Goal: Task Accomplishment & Management: Manage account settings

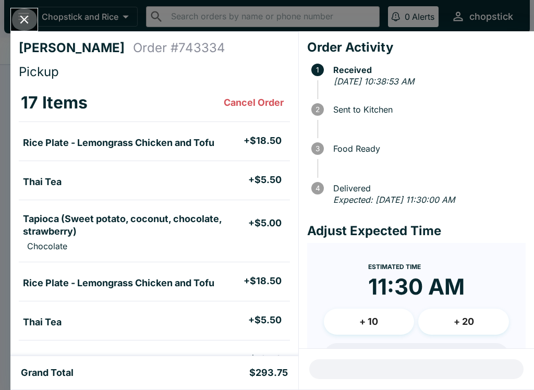
click at [27, 28] on button "Close" at bounding box center [24, 19] width 27 height 22
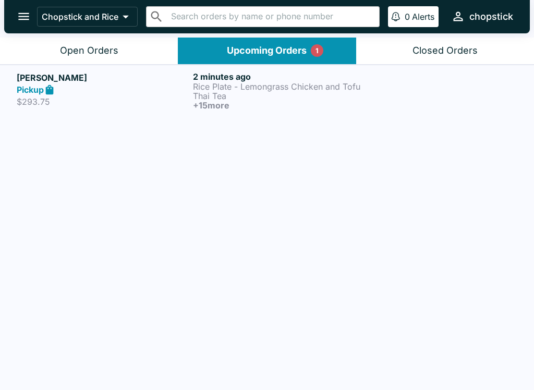
click at [205, 91] on p "Thai Tea" at bounding box center [279, 95] width 172 height 9
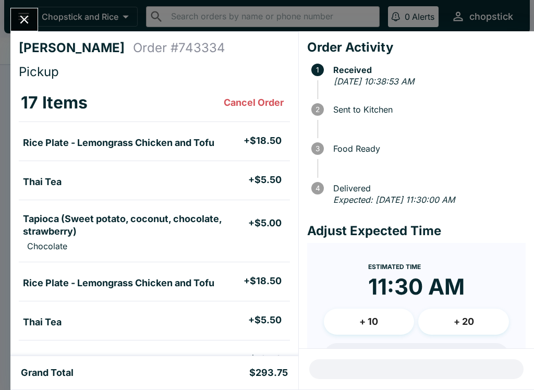
click at [26, 6] on div "[PERSON_NAME] Order # 743334 Pickup 17 Items Cancel Order Rice Plate - Lemongra…" at bounding box center [267, 195] width 534 height 390
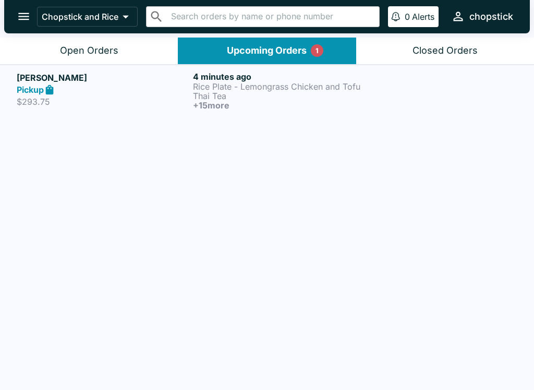
click at [64, 54] on div "Open Orders" at bounding box center [89, 51] width 58 height 12
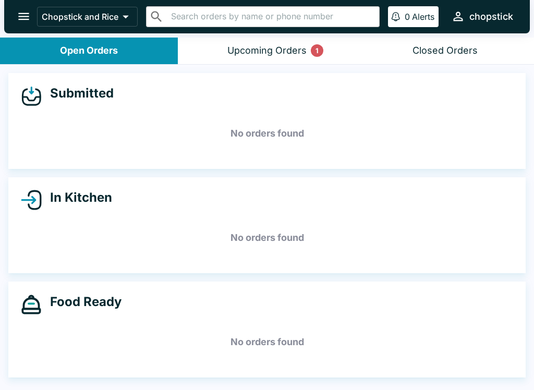
click at [280, 55] on div "Upcoming Orders 1" at bounding box center [267, 51] width 79 height 12
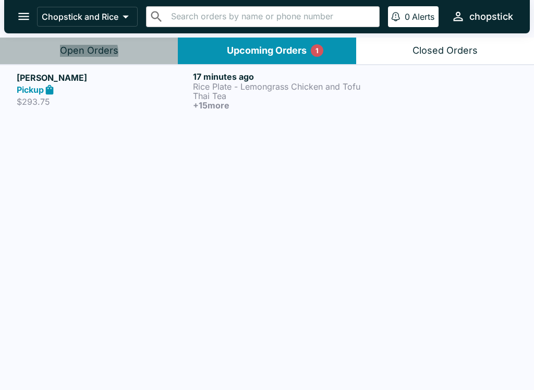
click at [88, 53] on div "Open Orders" at bounding box center [89, 51] width 58 height 12
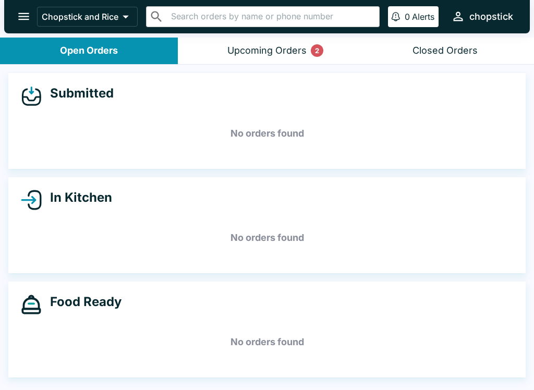
click at [273, 50] on div "Upcoming Orders 2" at bounding box center [267, 51] width 79 height 12
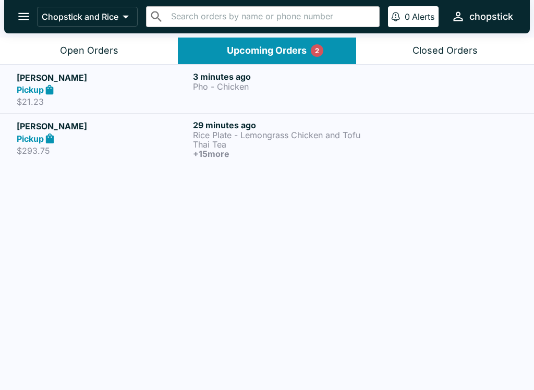
click at [217, 100] on div "3 minutes ago Pho - Chicken" at bounding box center [279, 89] width 172 height 36
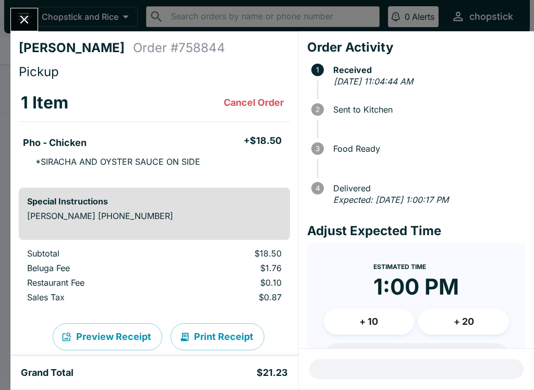
click at [13, 18] on button "Close" at bounding box center [24, 19] width 27 height 22
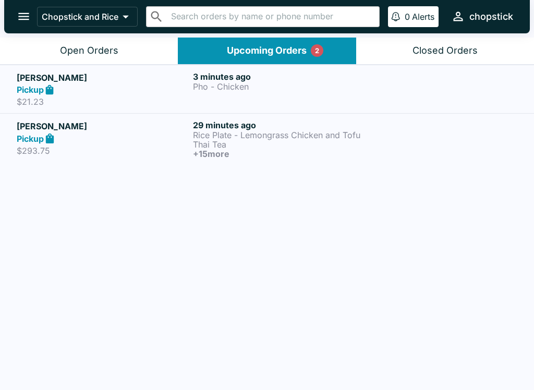
click at [93, 53] on div "Open Orders" at bounding box center [89, 51] width 58 height 12
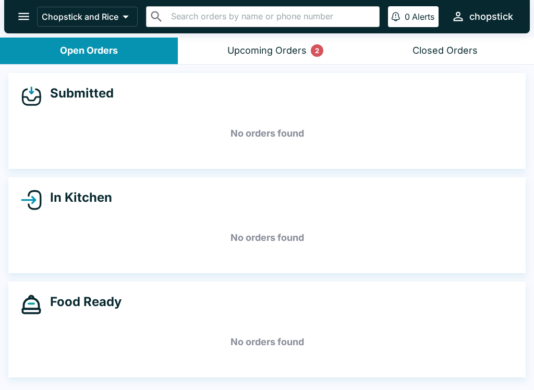
click at [286, 45] on div "Upcoming Orders 2" at bounding box center [267, 51] width 79 height 12
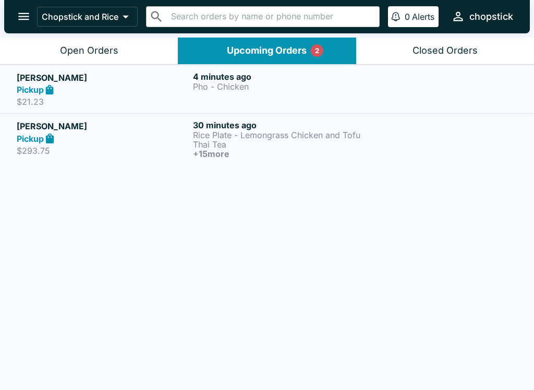
click at [170, 140] on div "Pickup" at bounding box center [103, 139] width 172 height 12
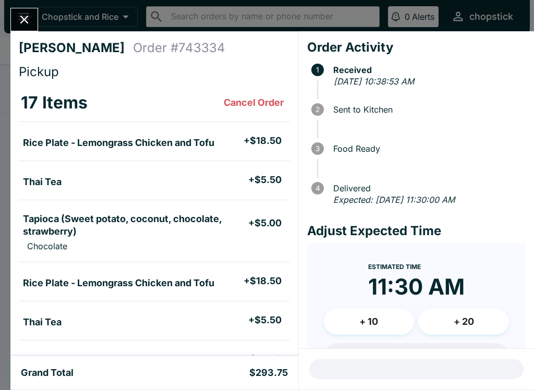
click at [11, 20] on button "Close" at bounding box center [24, 19] width 27 height 22
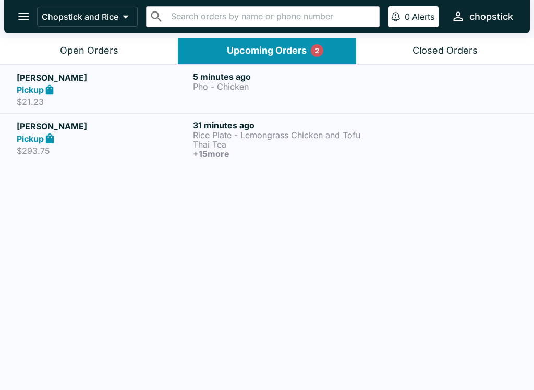
click at [106, 98] on p "$21.23" at bounding box center [103, 102] width 172 height 10
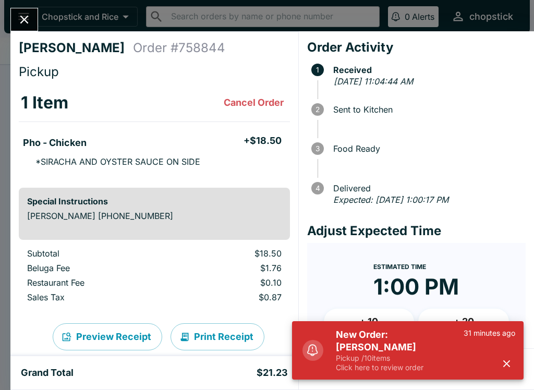
click at [325, 370] on div "New Order: [PERSON_NAME] Pickup / 10 items Click here to review order 31 minute…" at bounding box center [422, 351] width 196 height 52
click at [355, 371] on p "Click here to review order" at bounding box center [400, 367] width 128 height 9
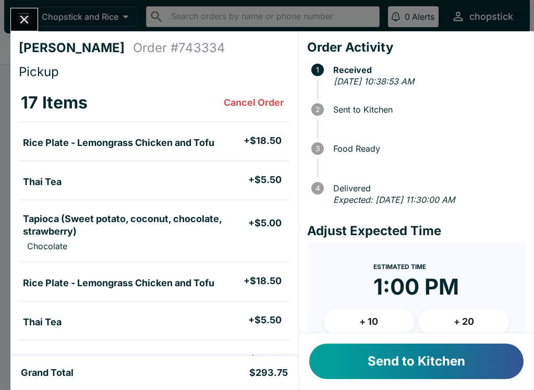
click at [343, 357] on button "Send to Kitchen" at bounding box center [416, 361] width 214 height 35
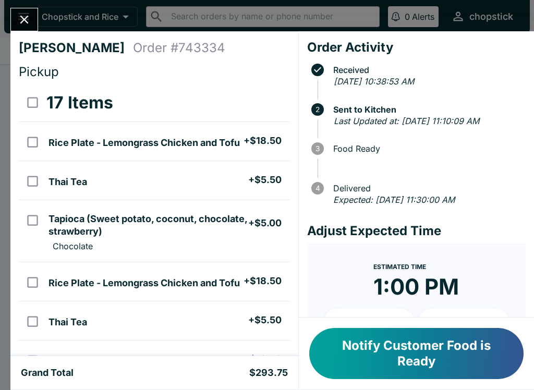
click at [19, 20] on icon "Close" at bounding box center [24, 20] width 14 height 14
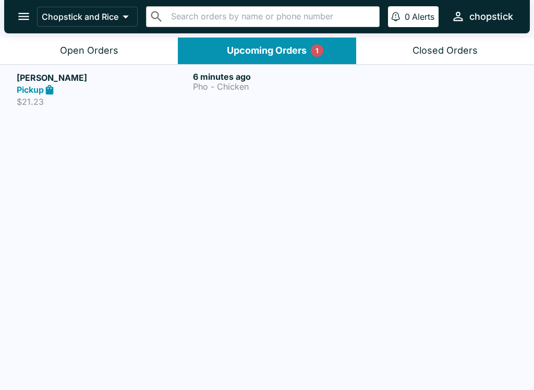
click at [90, 49] on div "Open Orders" at bounding box center [89, 51] width 58 height 12
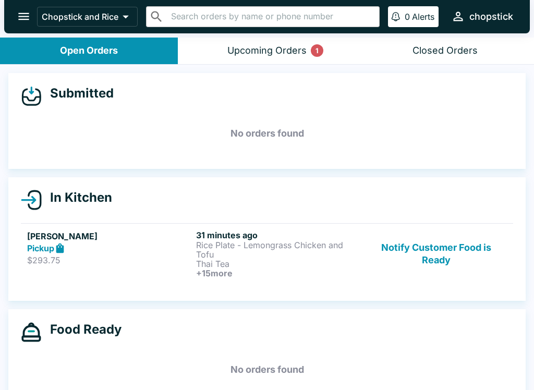
click at [452, 261] on button "Notify Customer Food is Ready" at bounding box center [436, 254] width 141 height 48
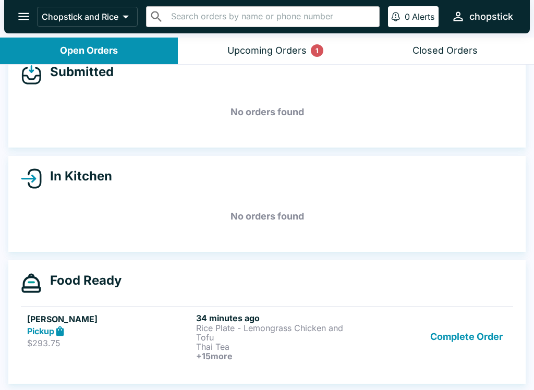
scroll to position [21, 0]
click at [435, 328] on button "Complete Order" at bounding box center [466, 337] width 81 height 48
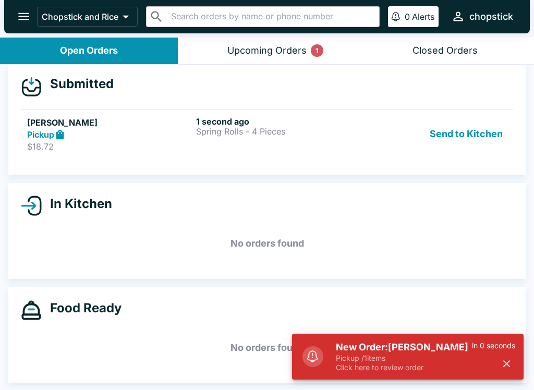
scroll to position [9, 0]
click at [462, 142] on button "Send to Kitchen" at bounding box center [466, 134] width 81 height 36
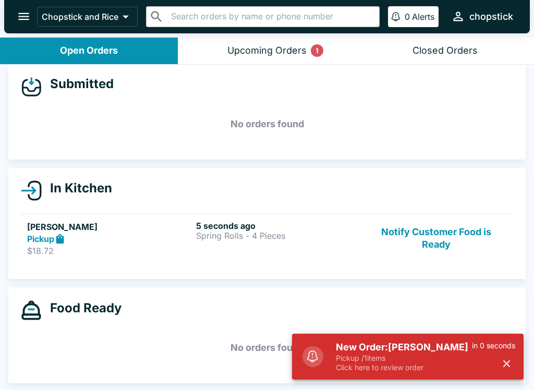
click at [247, 228] on h6 "5 seconds ago" at bounding box center [278, 226] width 165 height 10
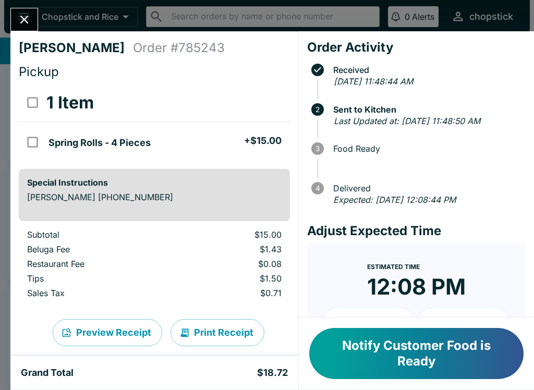
click at [423, 338] on button "Notify Customer Food is Ready" at bounding box center [416, 353] width 214 height 51
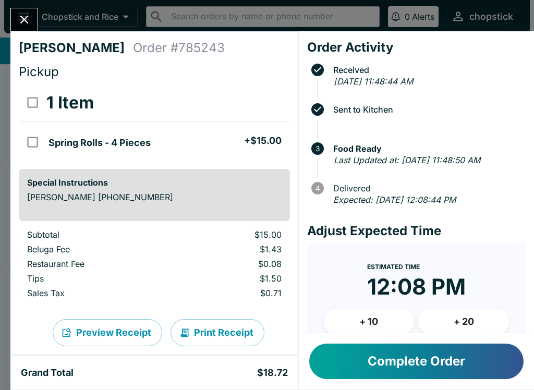
click at [31, 19] on icon "Close" at bounding box center [24, 20] width 14 height 14
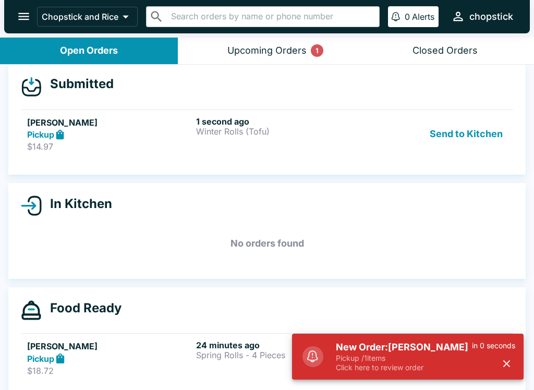
click at [457, 138] on button "Send to Kitchen" at bounding box center [466, 134] width 81 height 36
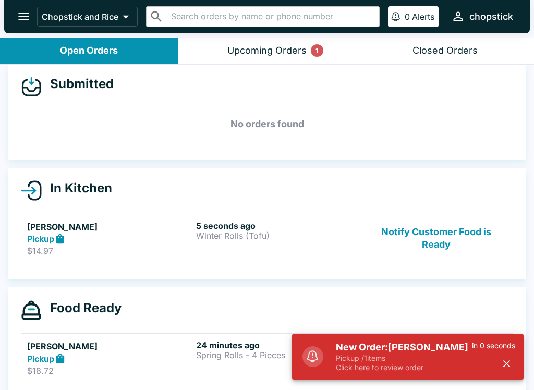
click at [254, 239] on p "Winter Rolls (Tofu)" at bounding box center [278, 235] width 165 height 9
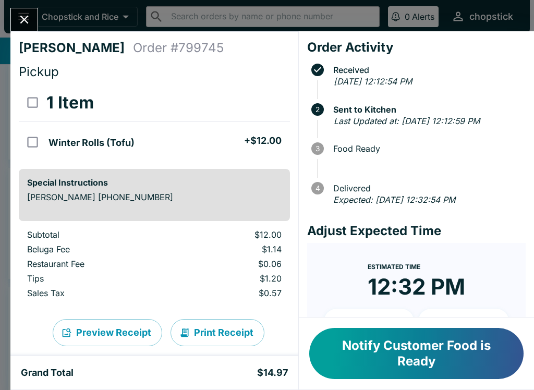
click at [27, 30] on button "Close" at bounding box center [24, 19] width 27 height 22
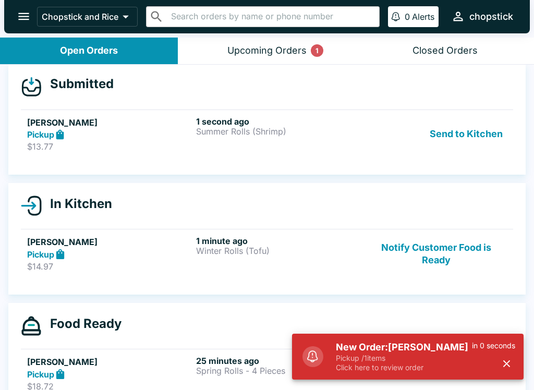
click at [465, 128] on button "Send to Kitchen" at bounding box center [466, 134] width 81 height 36
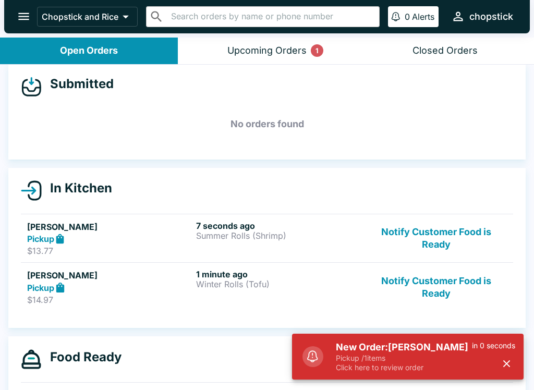
click at [265, 231] on p "Summer Rolls (Shrimp)" at bounding box center [278, 235] width 165 height 9
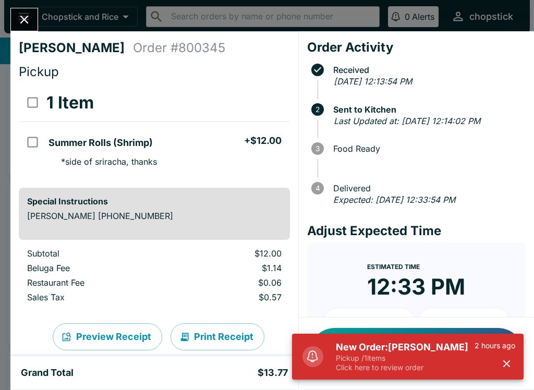
click at [345, 387] on div "Notify Customer Food is Ready" at bounding box center [416, 354] width 235 height 72
click at [359, 355] on p "Pickup / 1 items" at bounding box center [405, 358] width 139 height 9
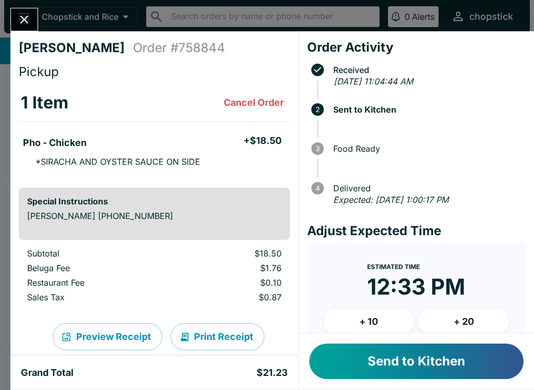
click at [368, 360] on button "Send to Kitchen" at bounding box center [416, 361] width 214 height 35
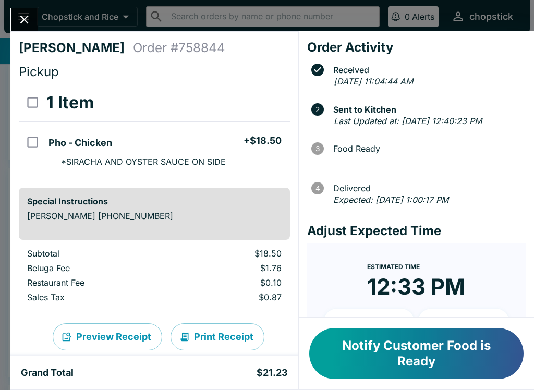
click at [25, 16] on icon "Close" at bounding box center [24, 20] width 14 height 14
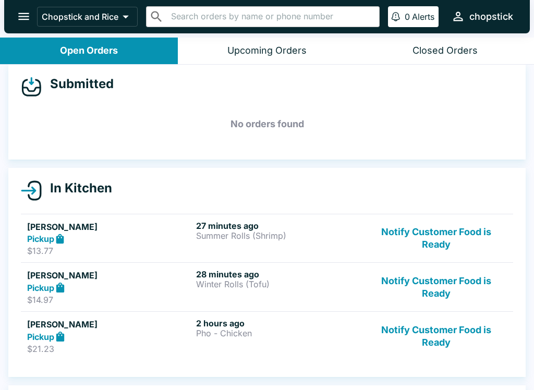
click at [156, 346] on p "$21.23" at bounding box center [109, 349] width 165 height 10
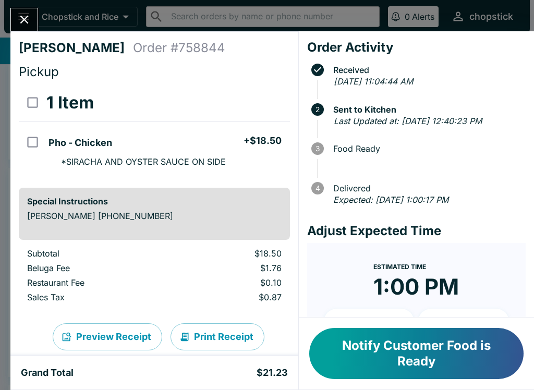
click at [352, 336] on button "Notify Customer Food is Ready" at bounding box center [416, 353] width 214 height 51
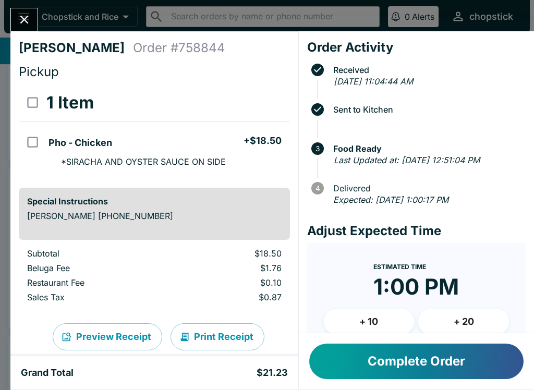
click at [15, 29] on div at bounding box center [24, 19] width 28 height 23
click at [24, 25] on icon "Close" at bounding box center [24, 20] width 14 height 14
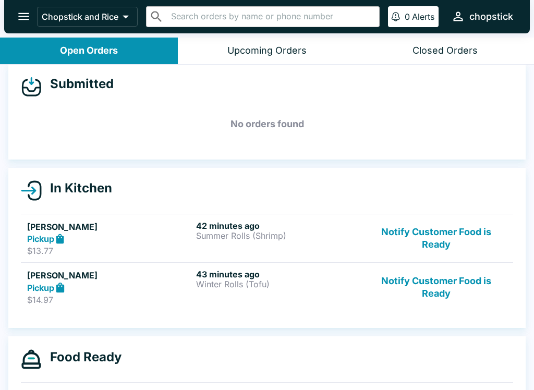
click at [434, 298] on button "Notify Customer Food is Ready" at bounding box center [436, 287] width 141 height 36
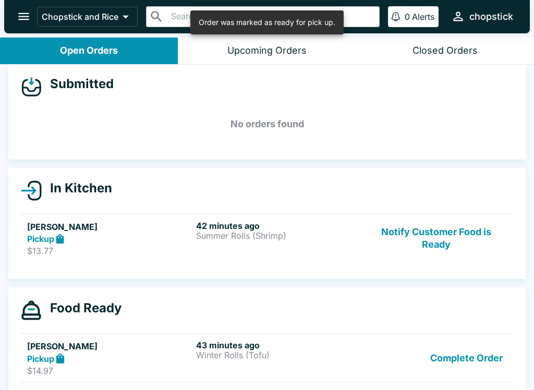
click at [449, 233] on button "Notify Customer Food is Ready" at bounding box center [436, 239] width 141 height 36
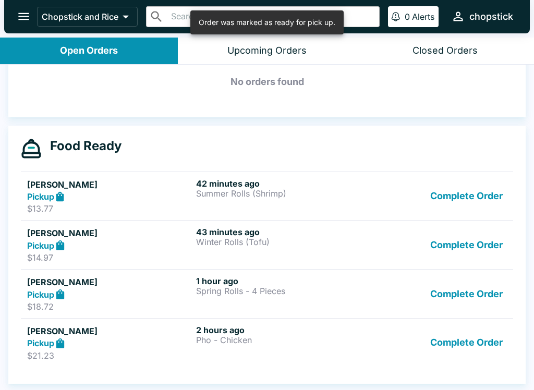
click at [460, 289] on button "Complete Order" at bounding box center [466, 294] width 81 height 36
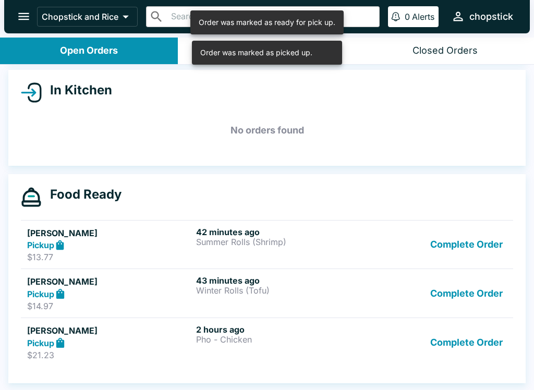
click at [456, 290] on button "Complete Order" at bounding box center [466, 294] width 81 height 36
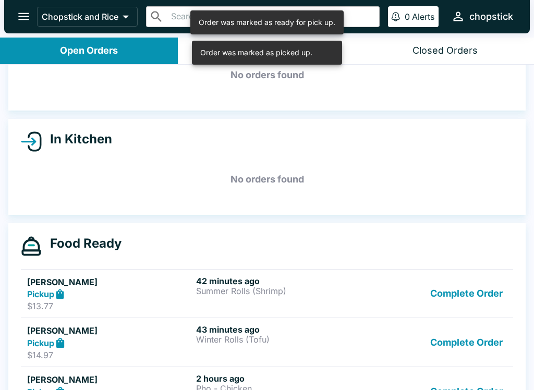
click at [455, 293] on button "Complete Order" at bounding box center [466, 294] width 81 height 36
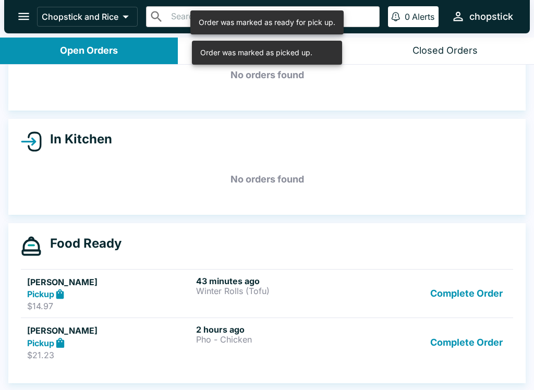
click at [445, 291] on button "Complete Order" at bounding box center [466, 294] width 81 height 36
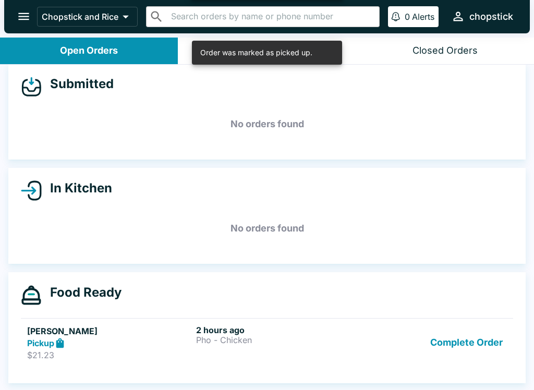
scroll to position [9, 0]
